Goal: Find specific page/section

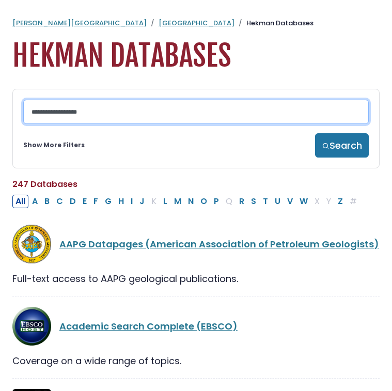
click at [89, 106] on input "Search database by title or keyword" at bounding box center [195, 112] width 345 height 24
type input "*"
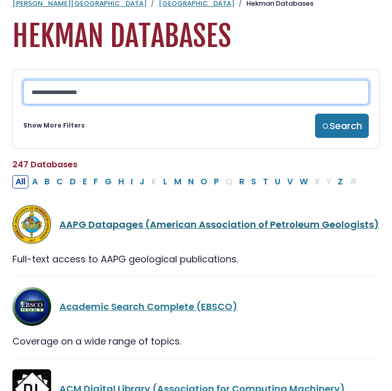
scroll to position [22, 0]
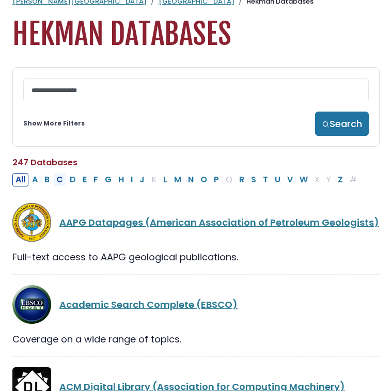
click at [57, 180] on button "C" at bounding box center [59, 179] width 13 height 13
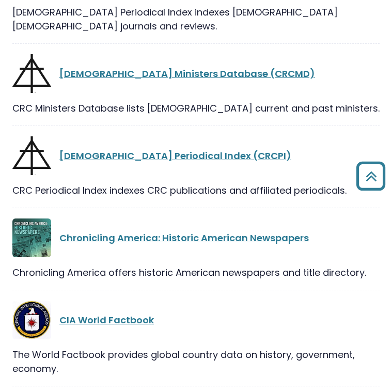
scroll to position [1577, 0]
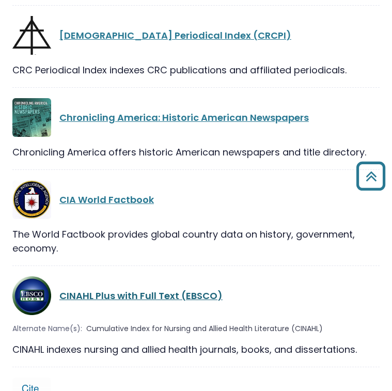
click at [100, 289] on link "CINAHL Plus with Full Text (EBSCO)" at bounding box center [140, 295] width 163 height 13
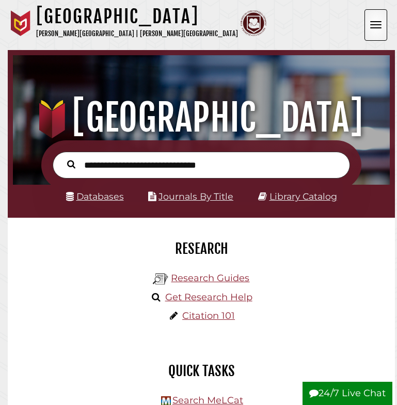
scroll to position [124, 371]
click at [105, 199] on link "Databases" at bounding box center [95, 196] width 58 height 11
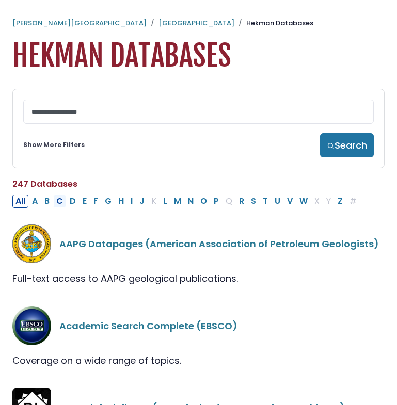
click at [61, 203] on button "C" at bounding box center [59, 200] width 13 height 13
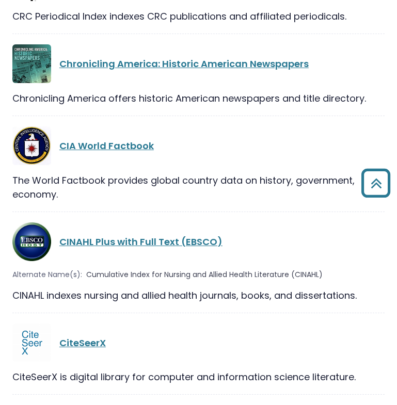
scroll to position [1653, 0]
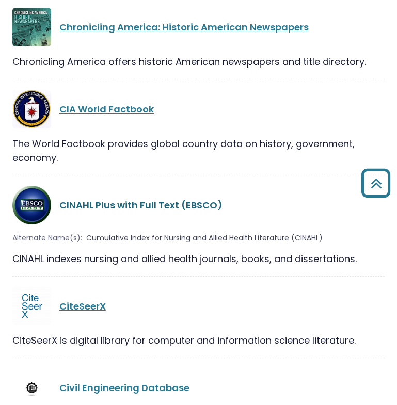
click at [131, 199] on link "CINAHL Plus with Full Text (EBSCO)" at bounding box center [140, 205] width 163 height 13
